Goal: Transaction & Acquisition: Purchase product/service

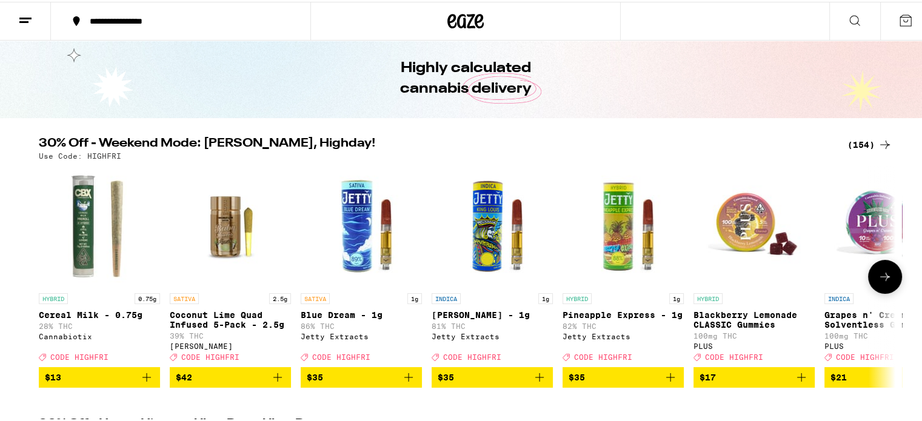
scroll to position [61, 0]
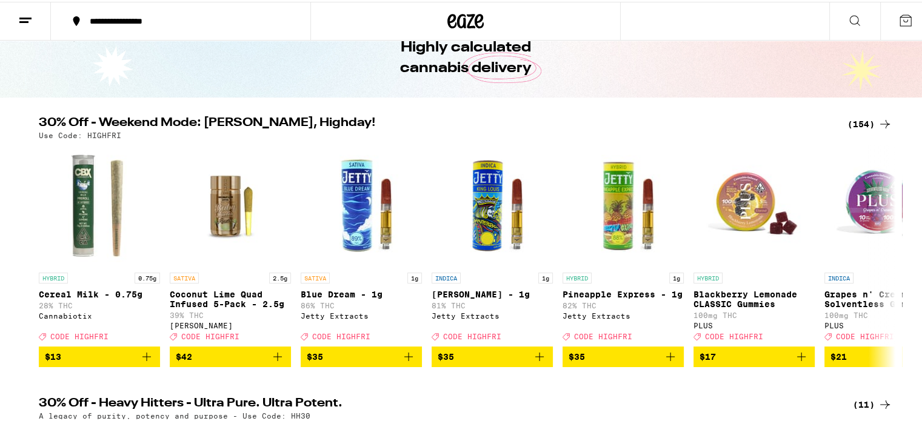
click at [869, 124] on div "(154)" at bounding box center [869, 122] width 45 height 15
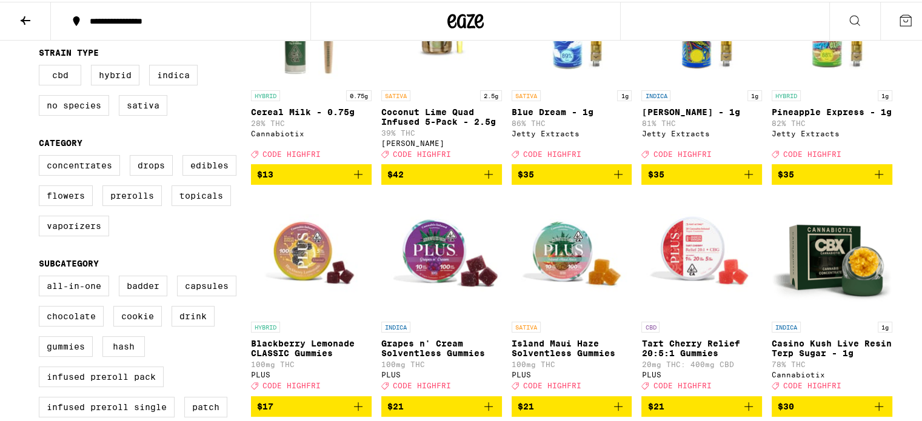
scroll to position [242, 0]
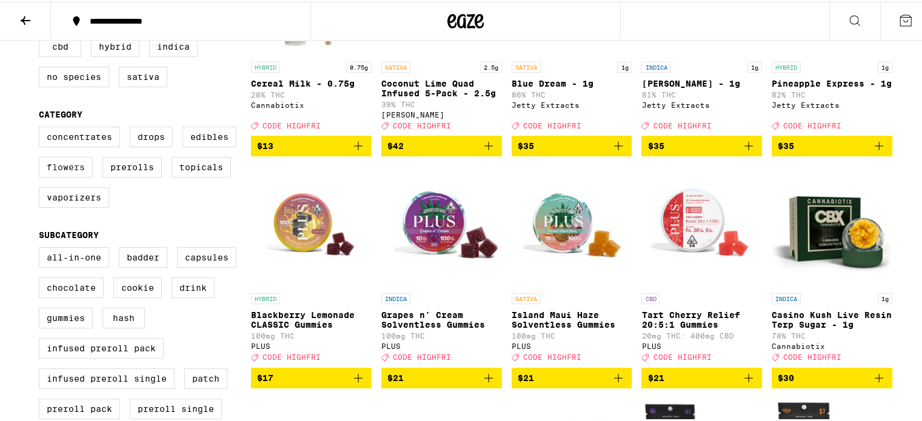
click at [62, 170] on label "Flowers" at bounding box center [66, 165] width 54 height 21
click at [42, 127] on input "Flowers" at bounding box center [41, 127] width 1 height 1
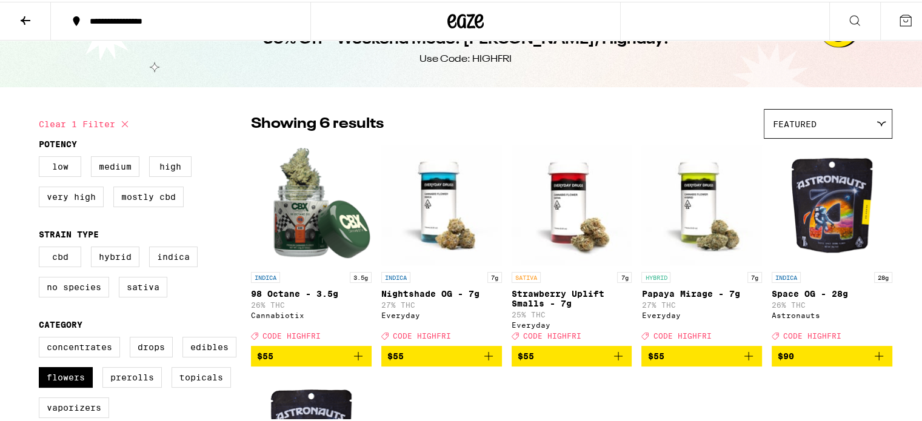
scroll to position [61, 0]
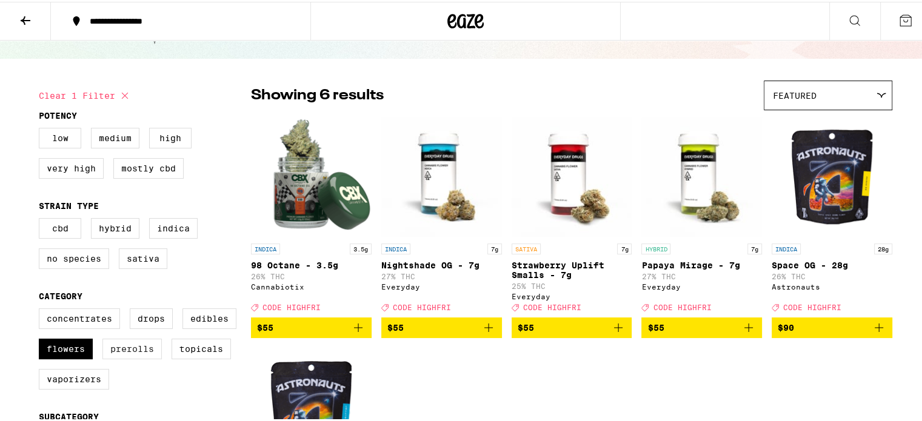
drag, startPoint x: 69, startPoint y: 353, endPoint x: 144, endPoint y: 357, distance: 74.6
click at [70, 353] on label "Flowers" at bounding box center [66, 347] width 54 height 21
click at [42, 309] on input "Flowers" at bounding box center [41, 308] width 1 height 1
checkbox input "false"
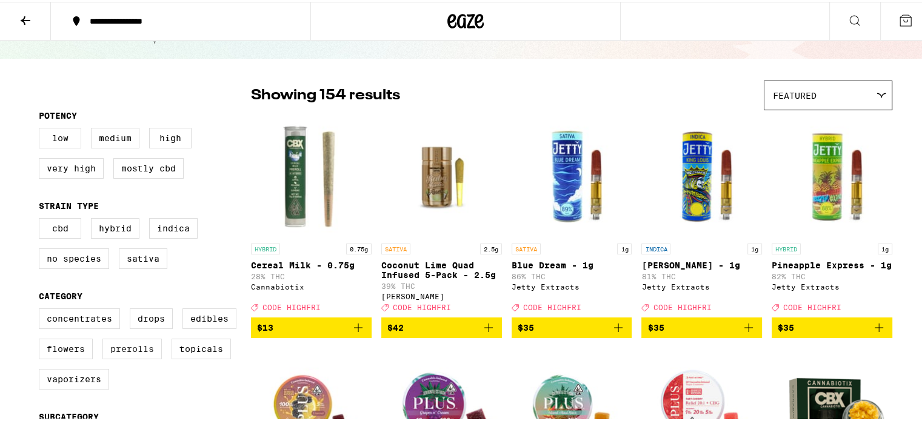
click at [126, 348] on label "Prerolls" at bounding box center [131, 347] width 59 height 21
click at [42, 309] on input "Prerolls" at bounding box center [41, 308] width 1 height 1
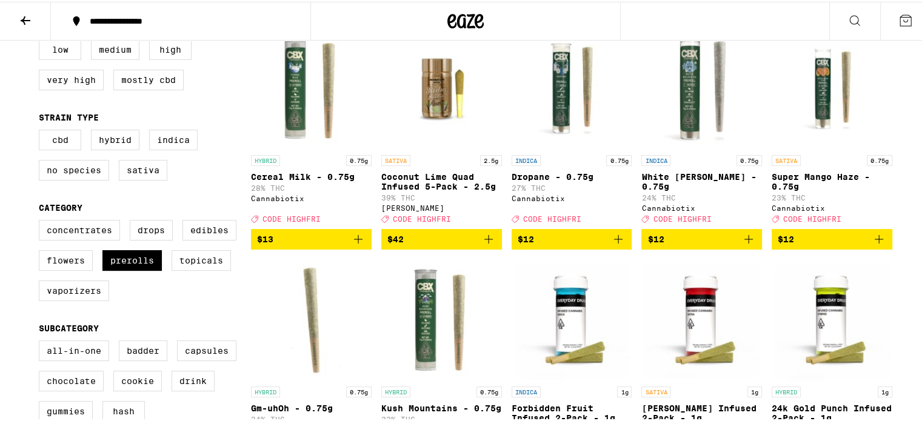
scroll to position [182, 0]
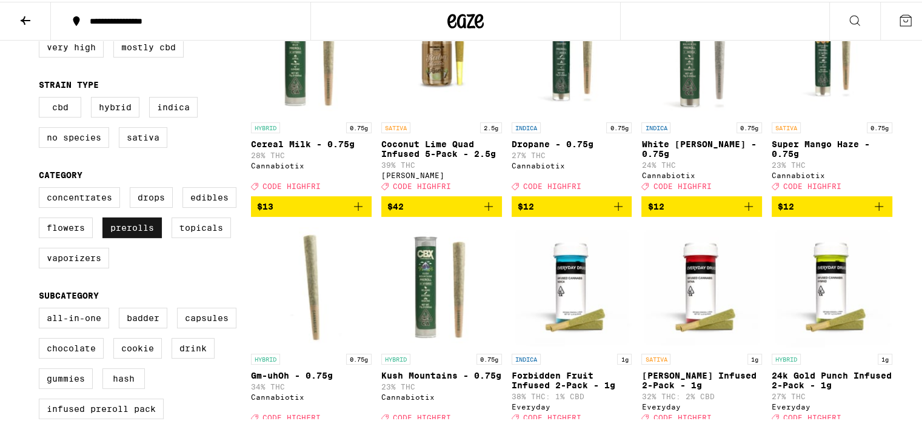
click at [134, 234] on label "Prerolls" at bounding box center [131, 226] width 59 height 21
click at [42, 188] on input "Prerolls" at bounding box center [41, 187] width 1 height 1
checkbox input "false"
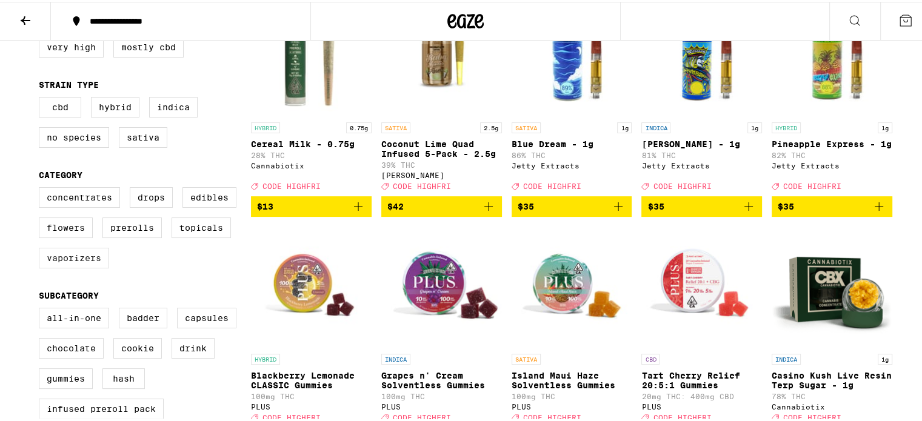
click at [58, 265] on label "Vaporizers" at bounding box center [74, 256] width 70 height 21
click at [42, 188] on input "Vaporizers" at bounding box center [41, 187] width 1 height 1
checkbox input "true"
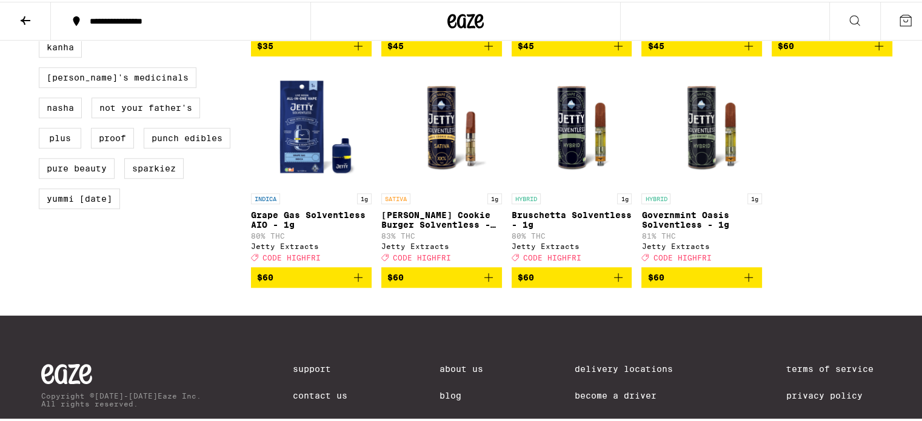
scroll to position [1030, 0]
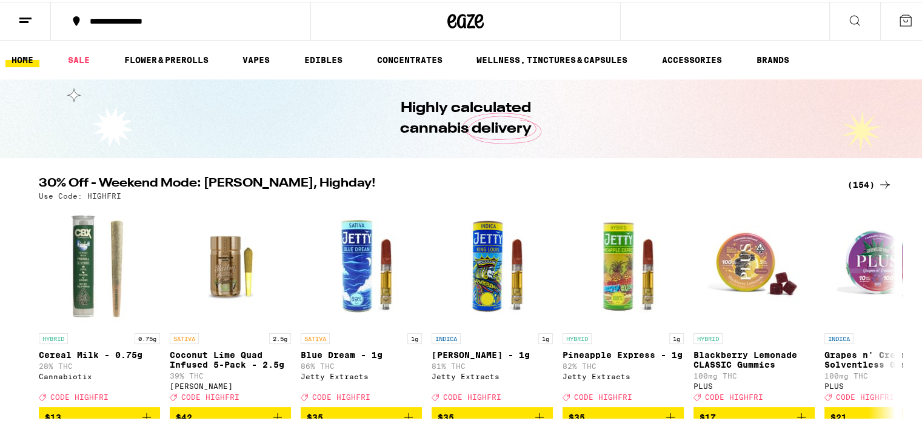
drag, startPoint x: 0, startPoint y: 0, endPoint x: 843, endPoint y: 16, distance: 843.6
click at [847, 16] on icon at bounding box center [854, 19] width 15 height 15
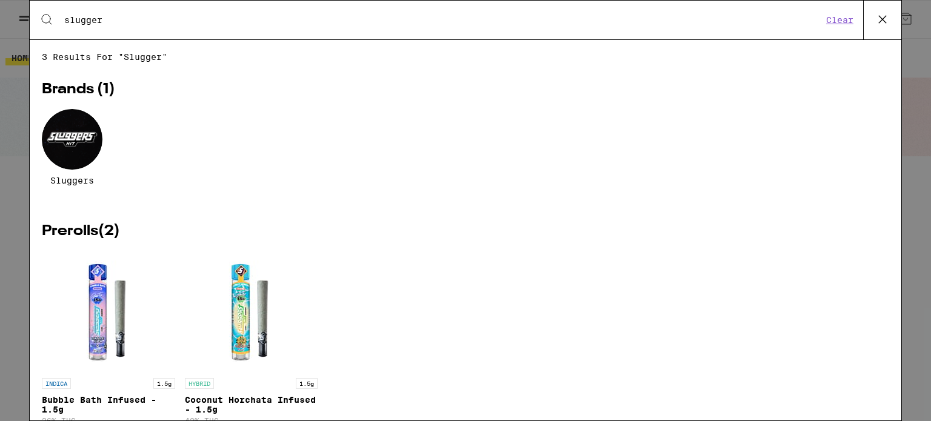
type input "sluggers"
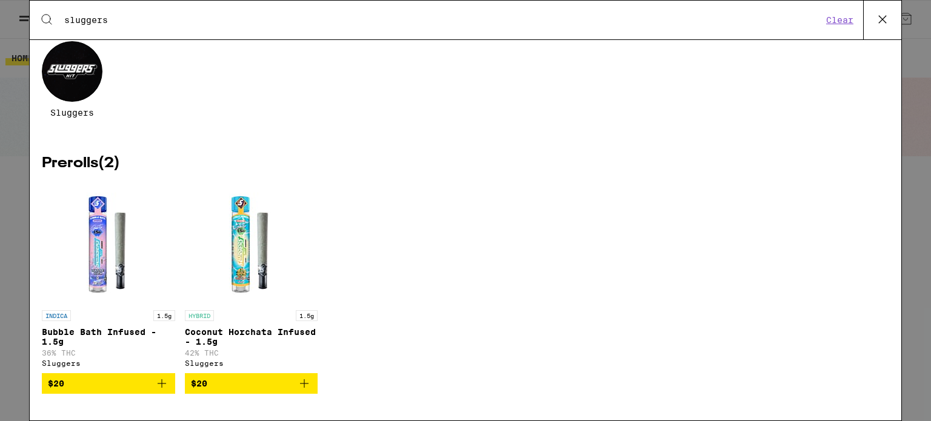
scroll to position [75, 0]
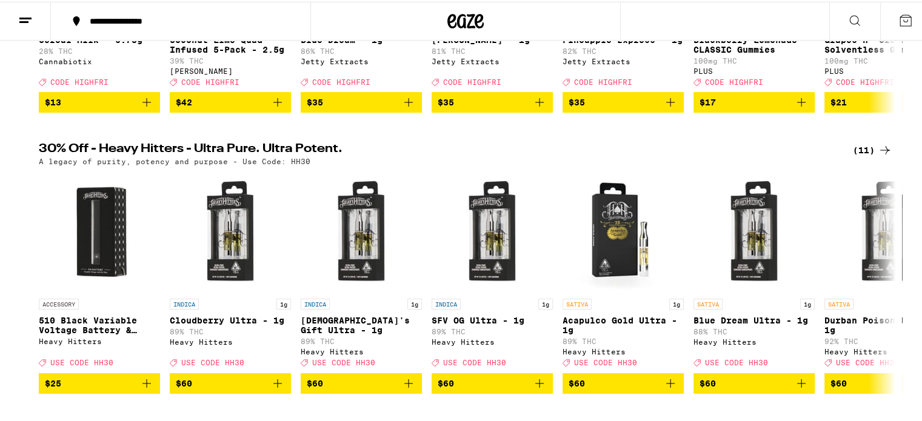
scroll to position [121, 0]
